Goal: Transaction & Acquisition: Book appointment/travel/reservation

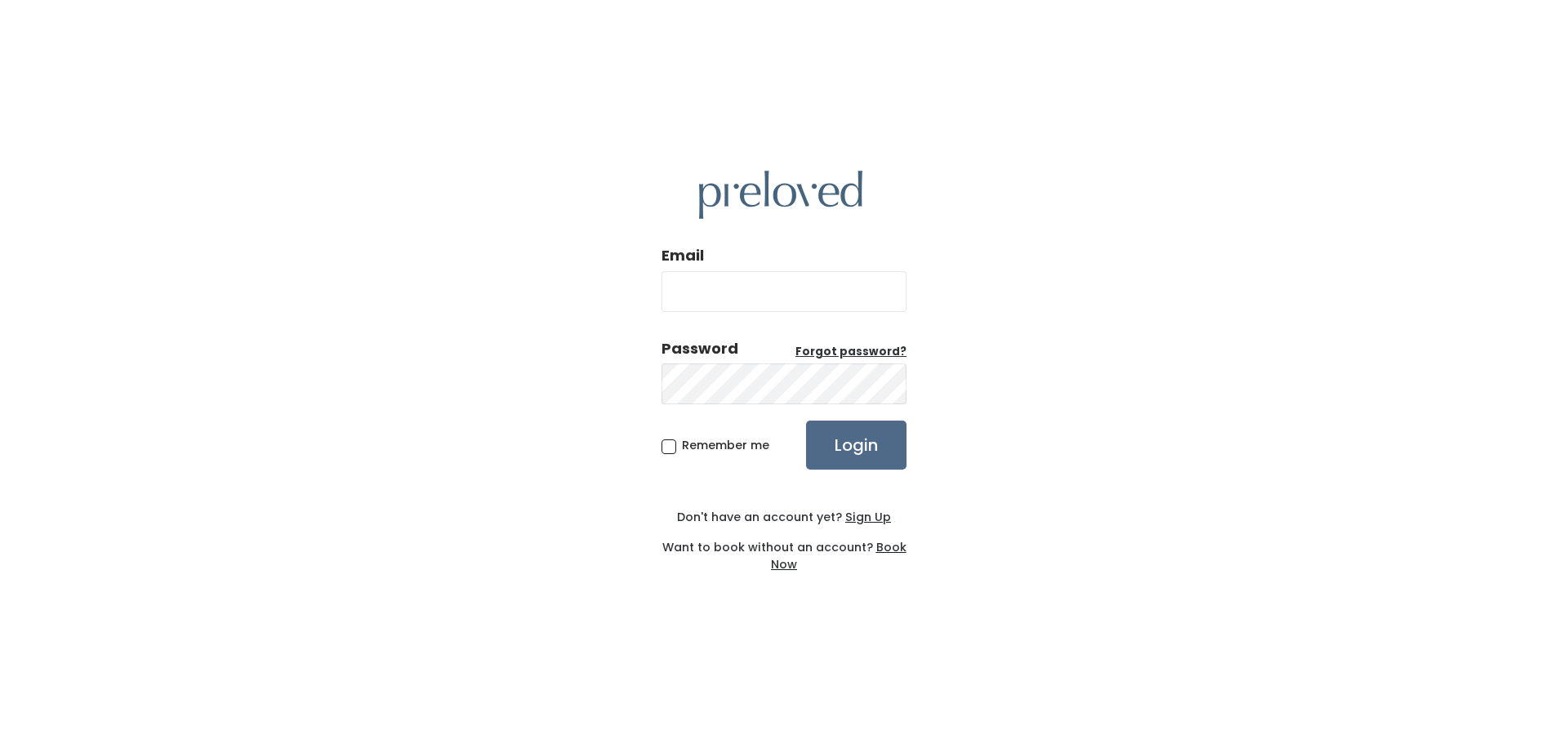
drag, startPoint x: 751, startPoint y: 265, endPoint x: 754, endPoint y: 292, distance: 27.2
click at [751, 266] on div "Email" at bounding box center [784, 284] width 245 height 79
click at [755, 292] on input "Email" at bounding box center [784, 292] width 245 height 41
click at [763, 289] on input "Email" at bounding box center [784, 292] width 245 height 41
type input "devan.santora@gmail.com"
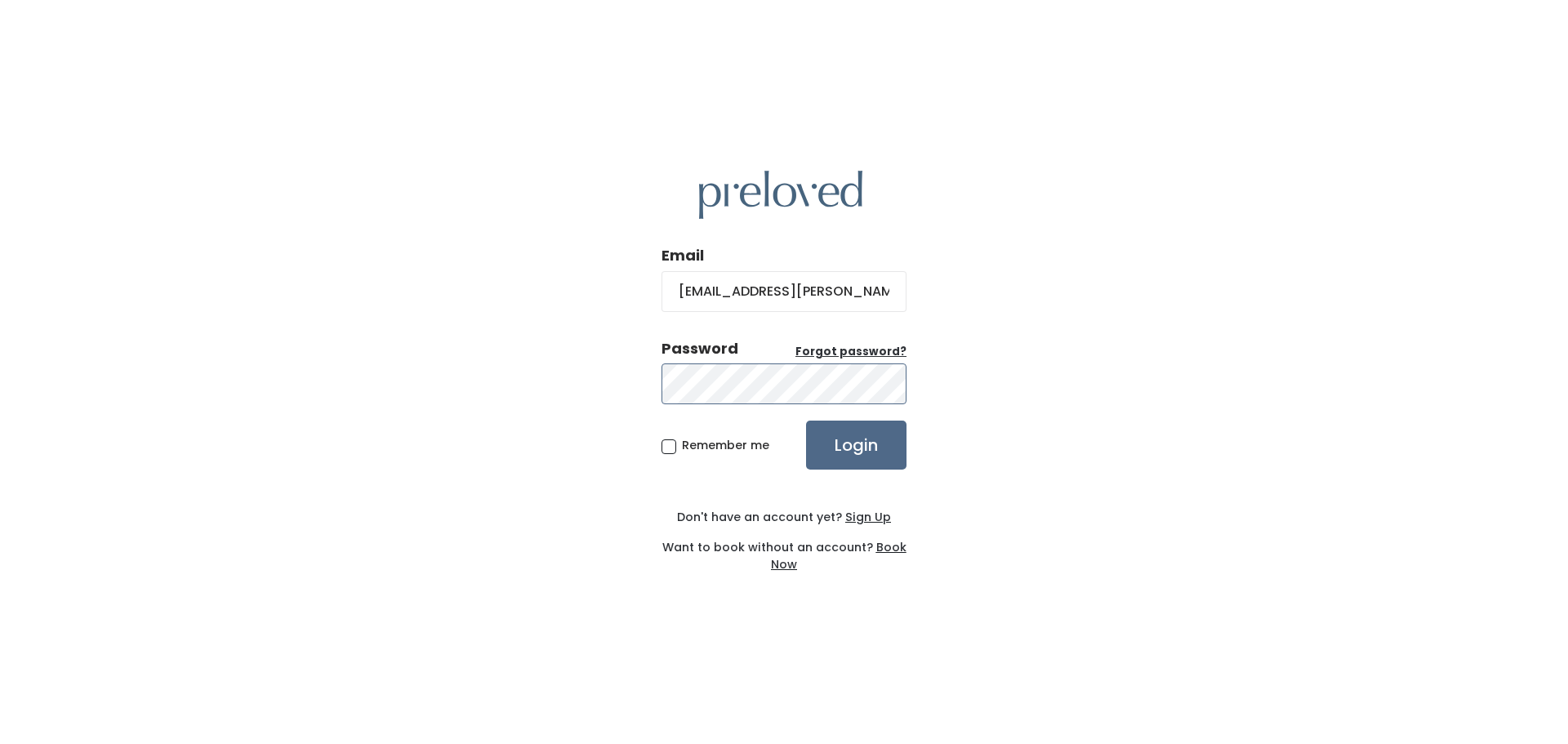
click at [806, 421] on input "Login" at bounding box center [856, 446] width 100 height 49
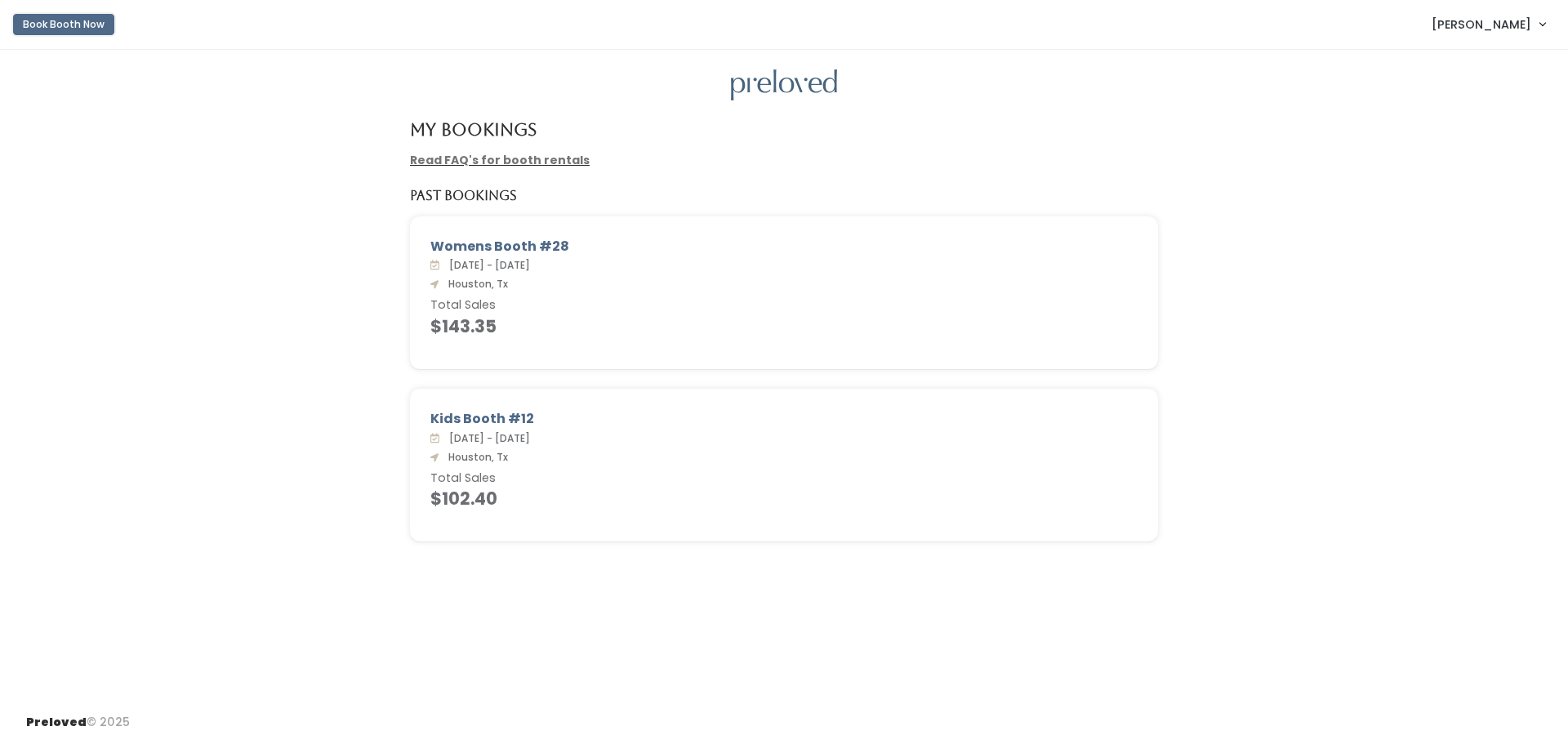
click at [50, 27] on button "Book Booth Now" at bounding box center [63, 25] width 101 height 21
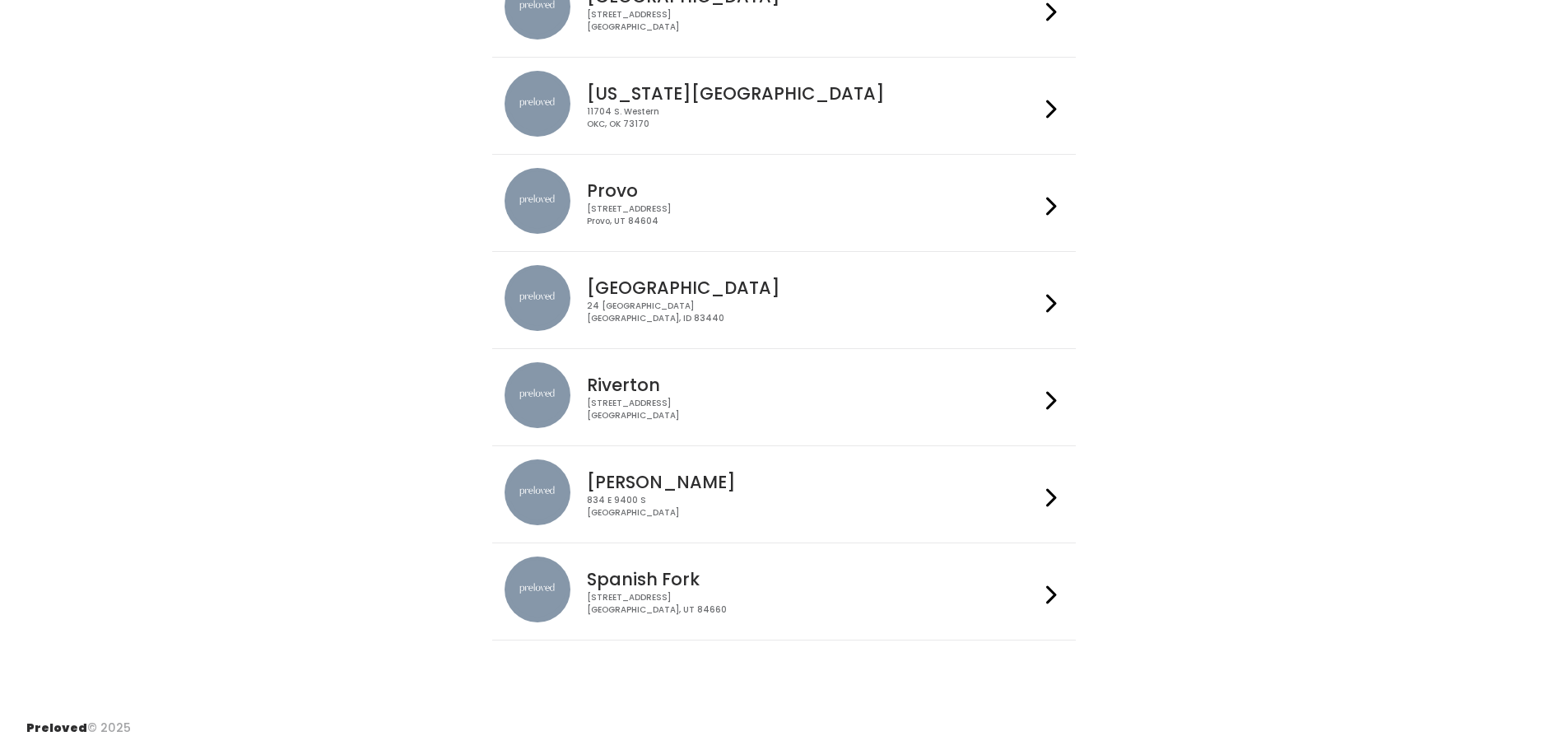
scroll to position [250, 0]
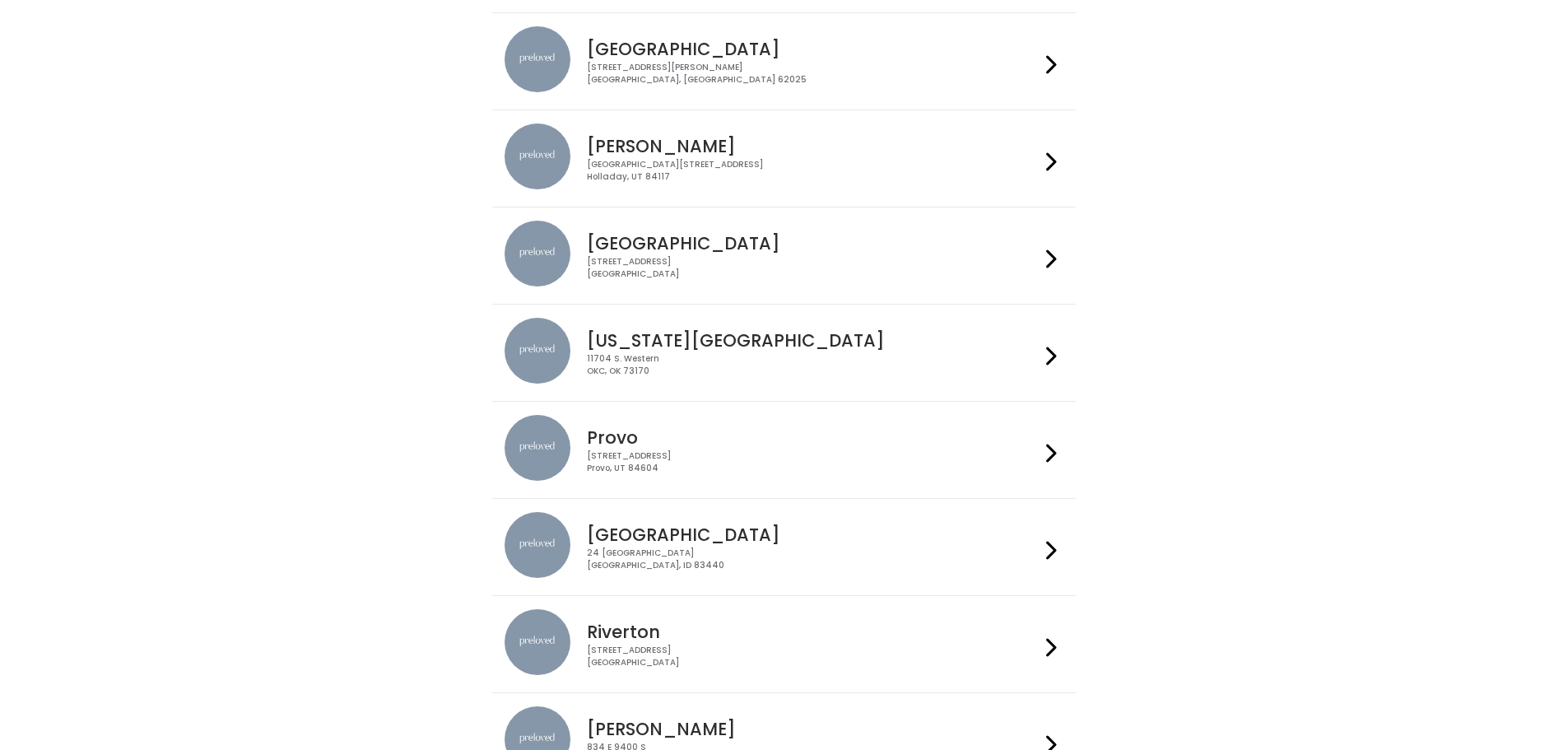
click at [743, 248] on h4 "[GEOGRAPHIC_DATA]" at bounding box center [813, 243] width 453 height 19
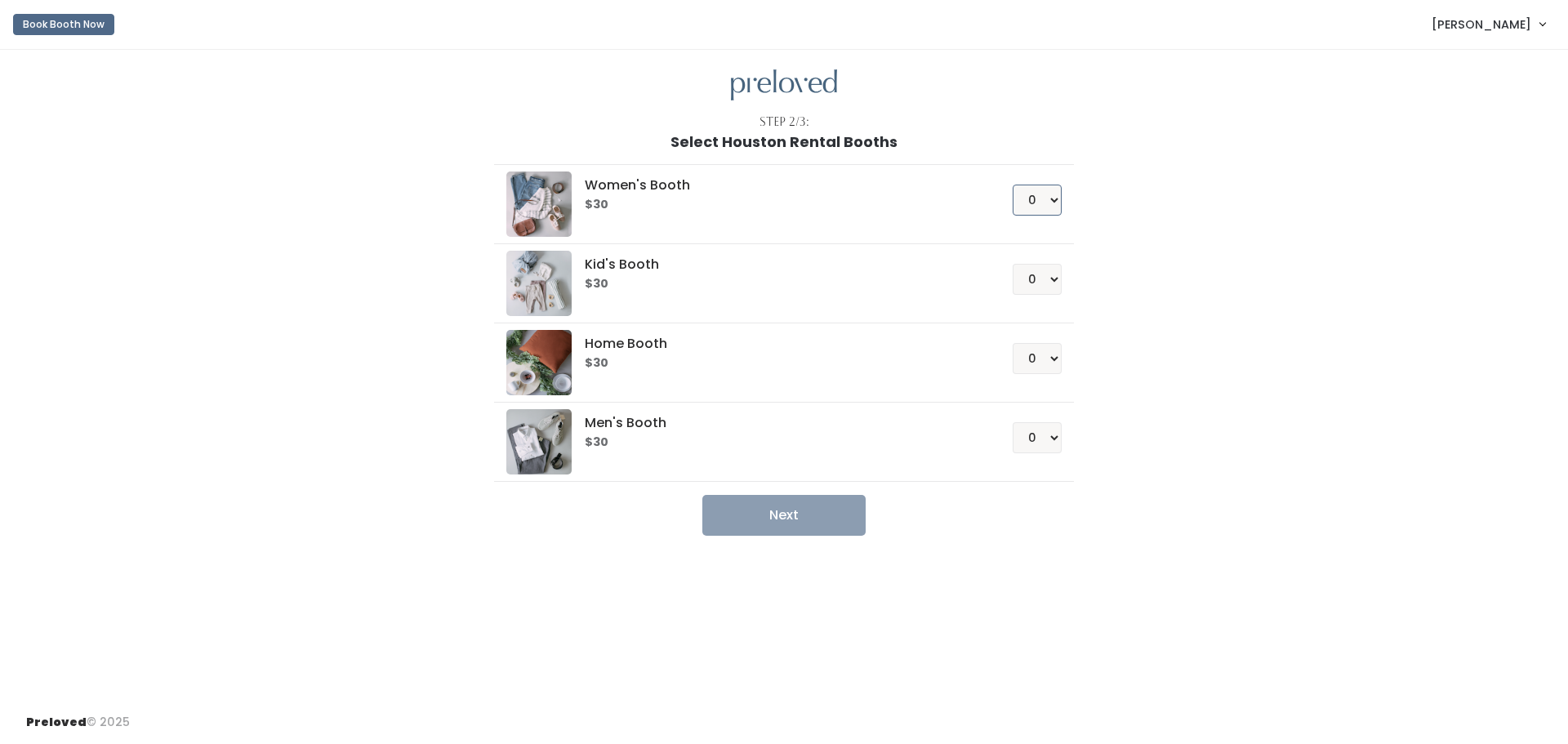
click at [1039, 189] on select "0 1 2 3 4" at bounding box center [1037, 201] width 49 height 31
select select "1"
click at [1012, 185] on select "0 1 2 3 4" at bounding box center [1037, 201] width 49 height 31
drag, startPoint x: 1040, startPoint y: 264, endPoint x: 1040, endPoint y: 286, distance: 22.0
click at [1040, 265] on select "0 1 2 3 4" at bounding box center [1037, 280] width 49 height 31
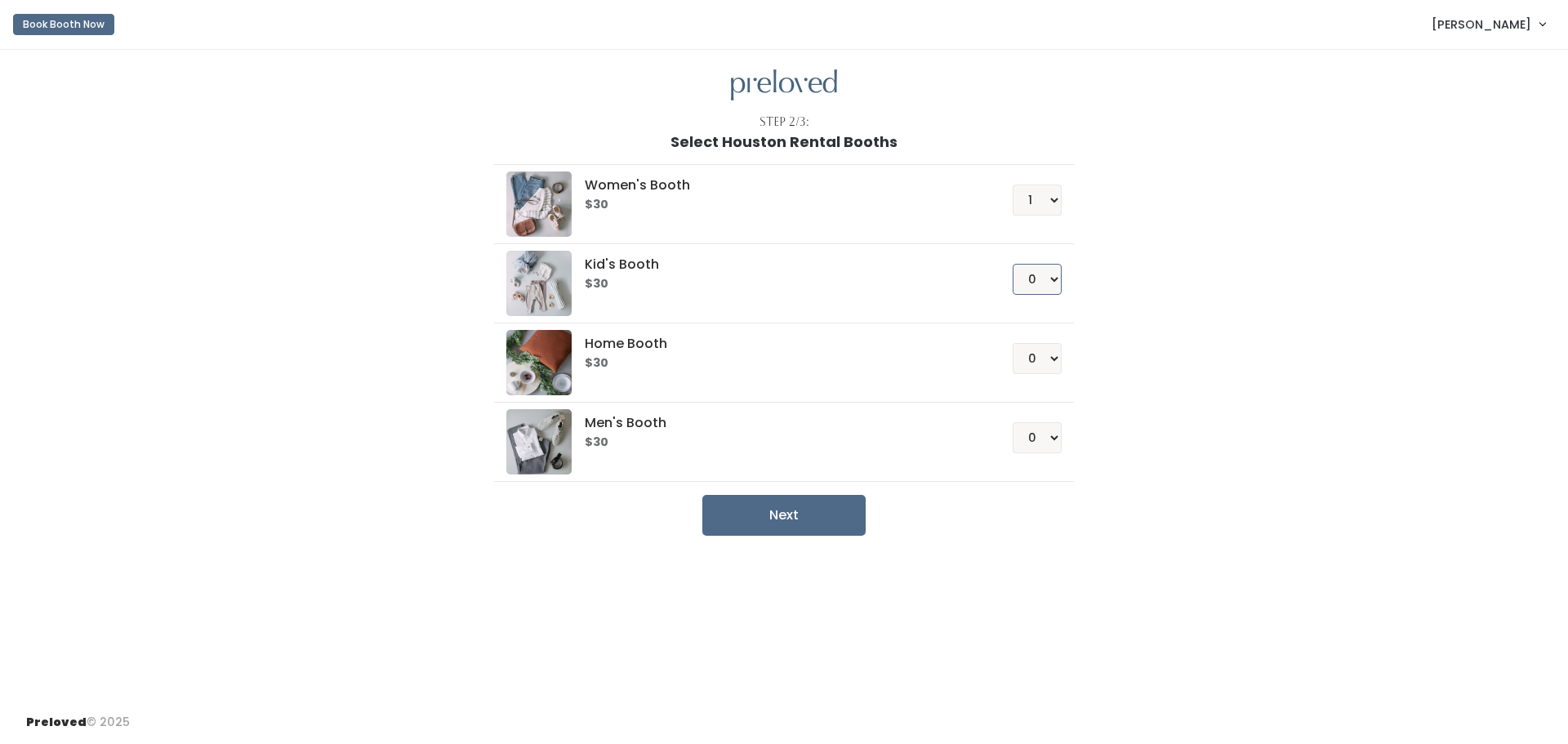
select select "1"
click at [1012, 264] on select "0 1 2 3 4" at bounding box center [1037, 280] width 49 height 31
click at [814, 510] on button "Next" at bounding box center [784, 515] width 164 height 41
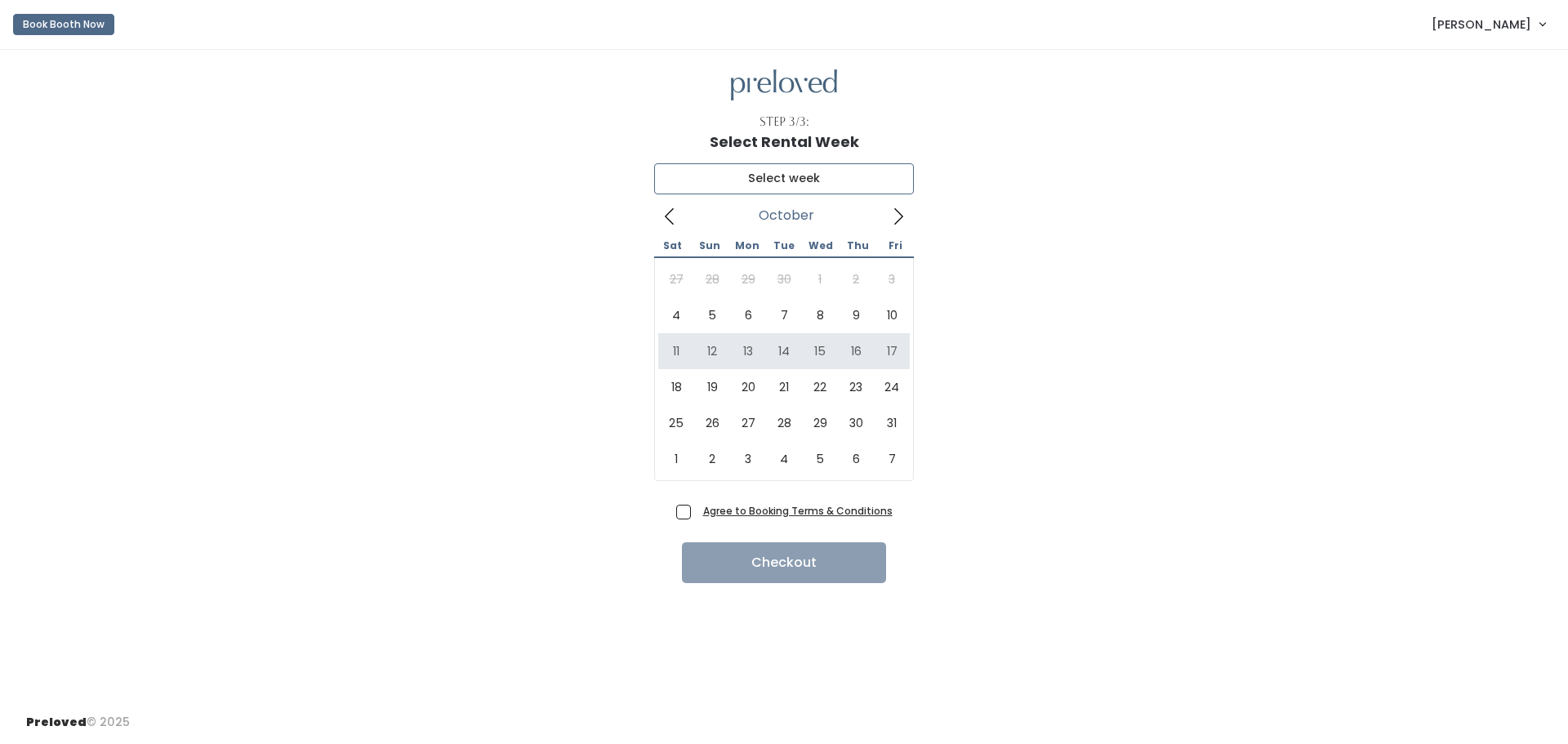
type input "[DATE] to [DATE]"
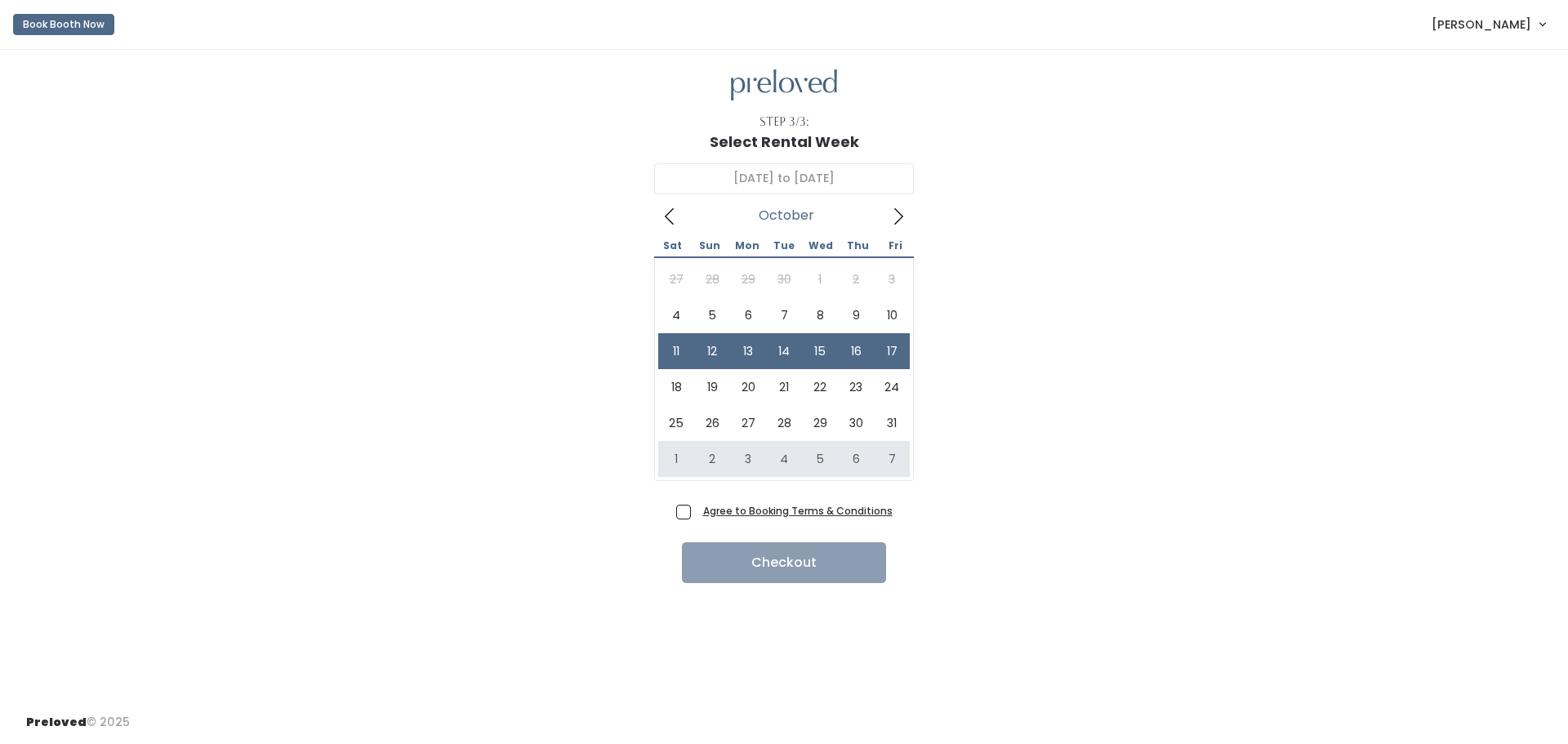
click at [697, 510] on span "Agree to Booking Terms & Conditions" at bounding box center [795, 511] width 196 height 16
click at [697, 510] on input "Agree to Booking Terms & Conditions" at bounding box center [702, 507] width 11 height 11
checkbox input "true"
click at [768, 564] on button "Checkout" at bounding box center [784, 563] width 204 height 41
